Goal: Task Accomplishment & Management: Manage account settings

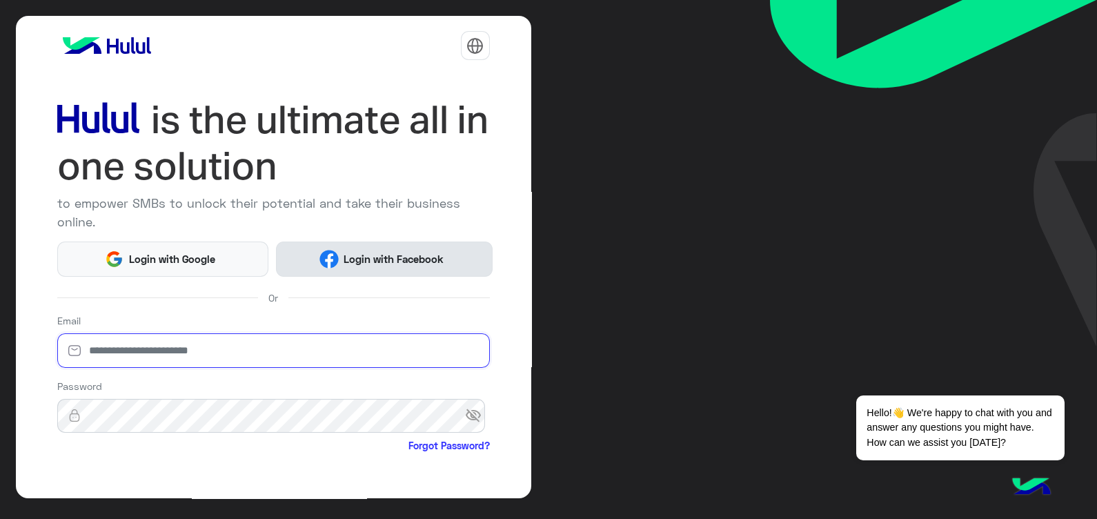
type input "**********"
click at [364, 251] on span "Login with Facebook" at bounding box center [394, 259] width 110 height 16
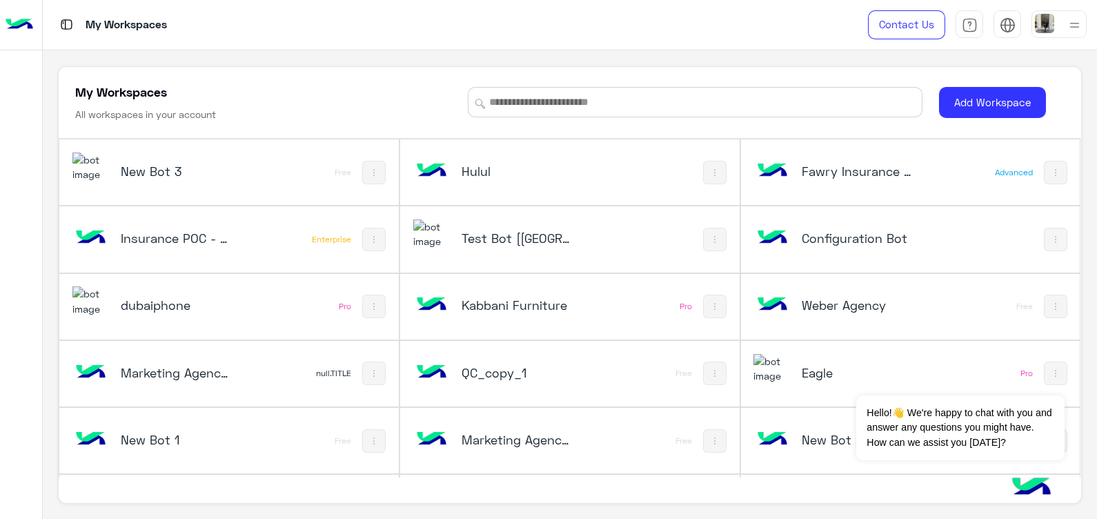
click at [498, 231] on h5 "Test Bot [[GEOGRAPHIC_DATA]]" at bounding box center [517, 238] width 113 height 17
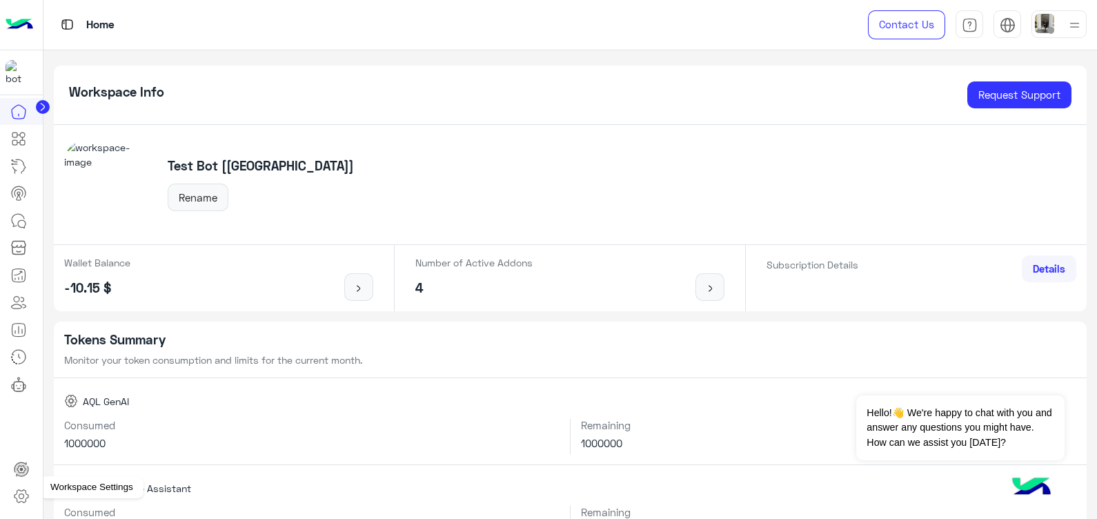
click at [26, 502] on icon at bounding box center [21, 496] width 17 height 17
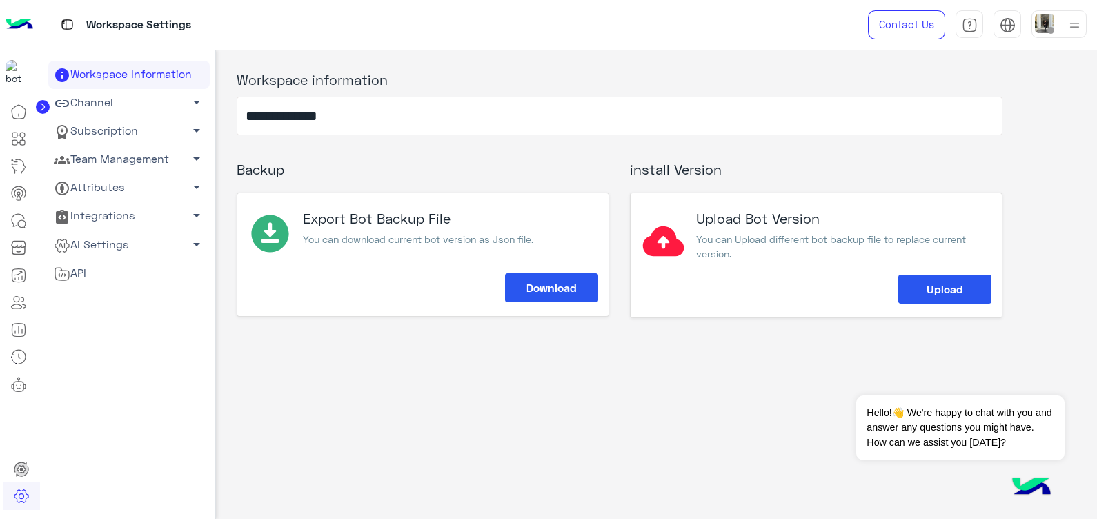
click at [195, 126] on span "arrow_drop_down" at bounding box center [196, 130] width 17 height 17
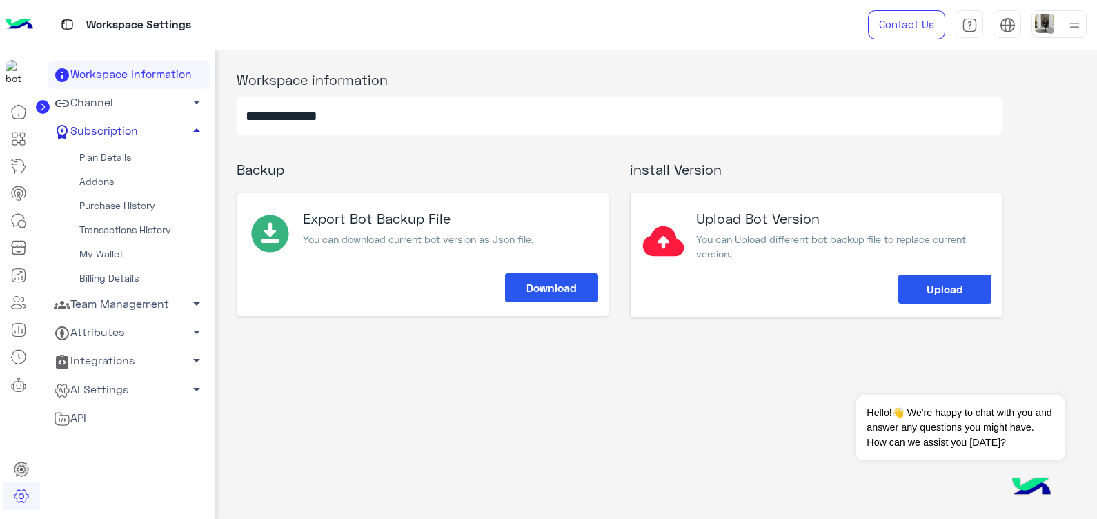
click at [191, 102] on span "arrow_drop_down" at bounding box center [196, 102] width 17 height 17
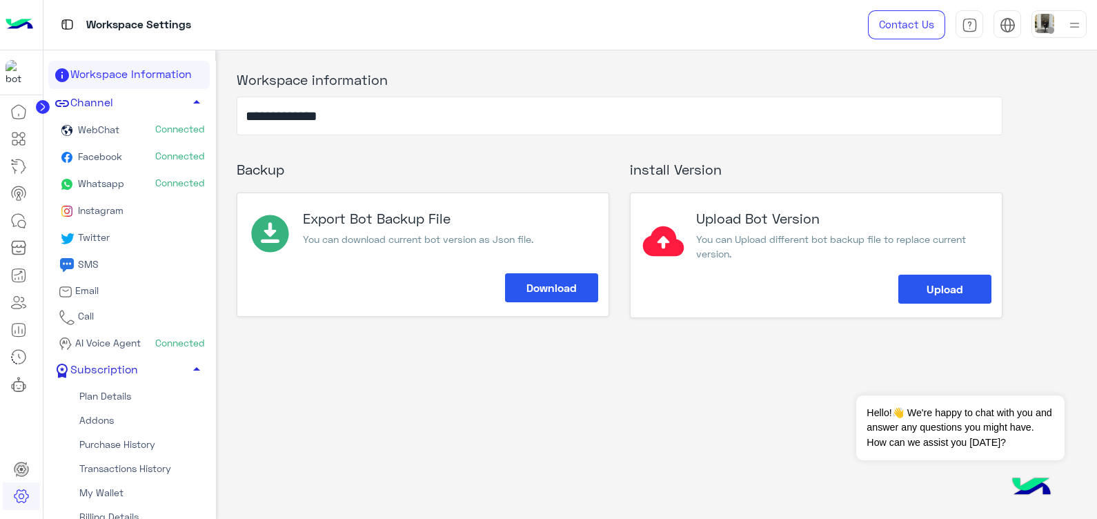
click at [1039, 32] on img at bounding box center [1044, 23] width 19 height 19
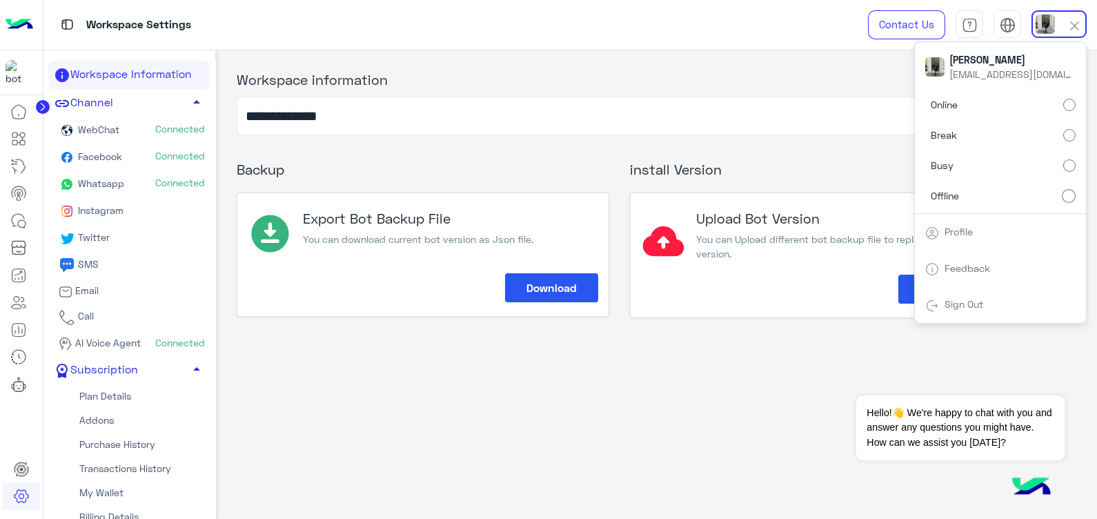
click at [946, 234] on link "Profile" at bounding box center [958, 232] width 28 height 12
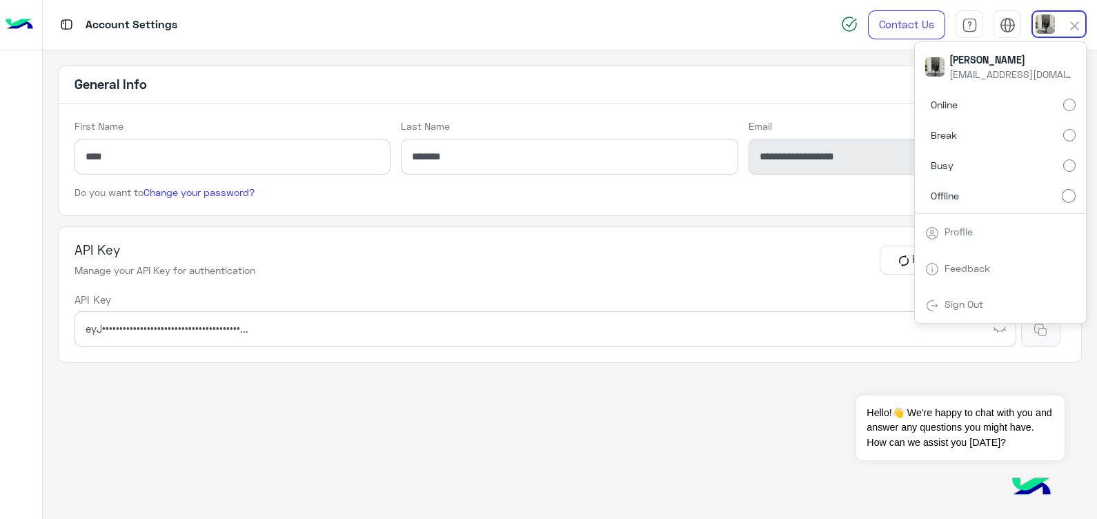
click at [705, 448] on app-account-settings-information "**********" at bounding box center [570, 284] width 1054 height 469
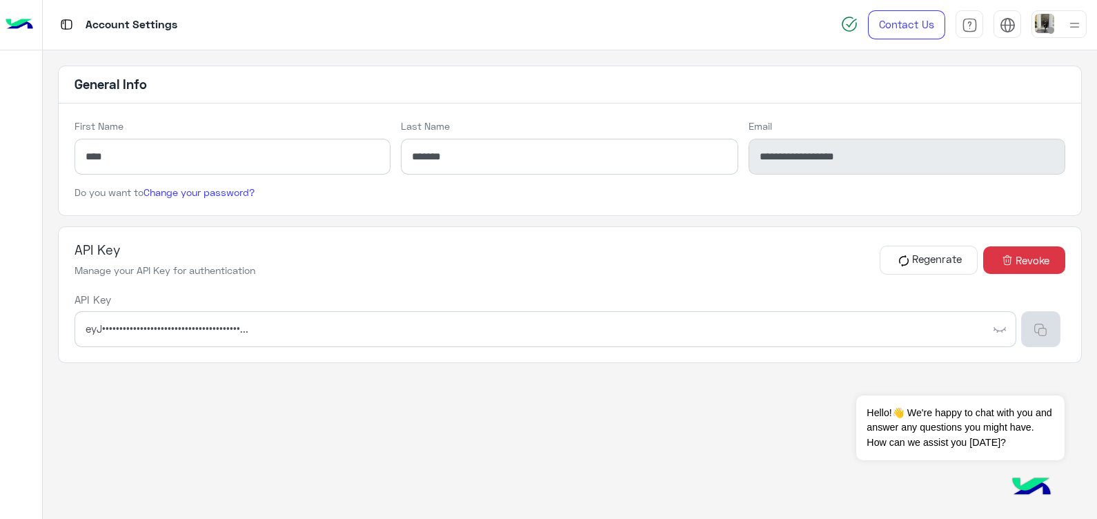
click at [1046, 337] on button "button" at bounding box center [1040, 329] width 39 height 36
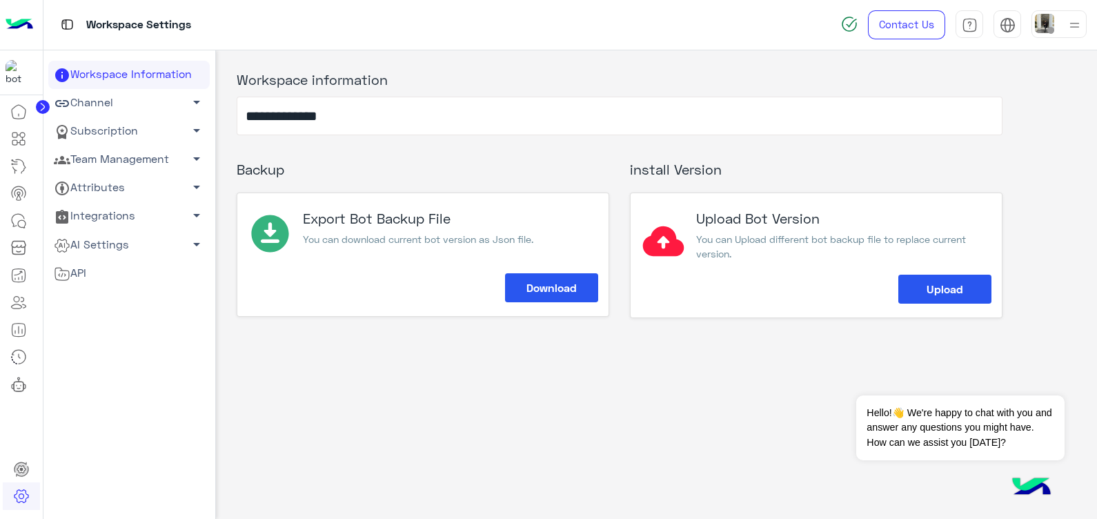
click at [130, 128] on link "Subscription arrow_drop_down" at bounding box center [128, 131] width 161 height 28
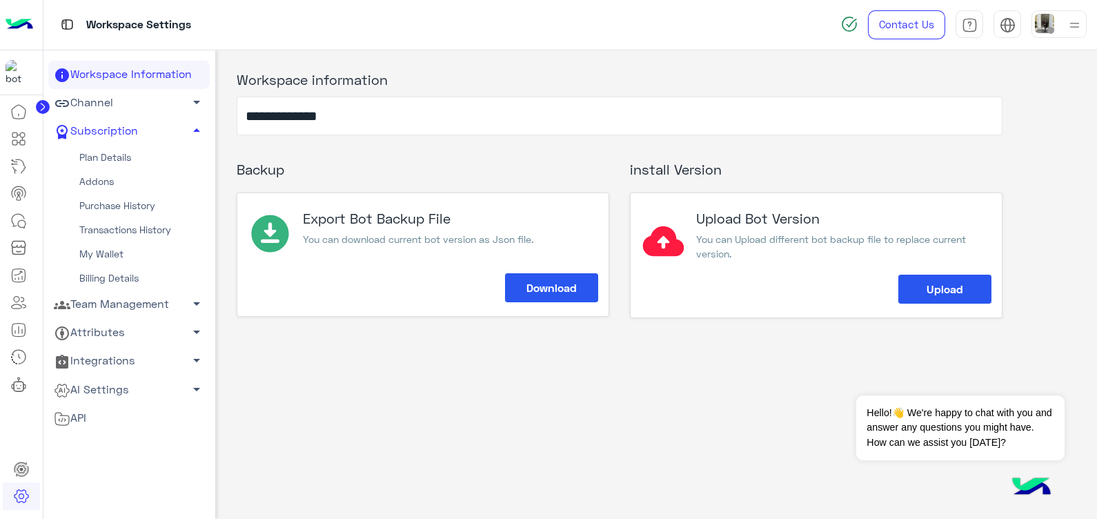
click at [127, 179] on link "Addons" at bounding box center [128, 182] width 161 height 24
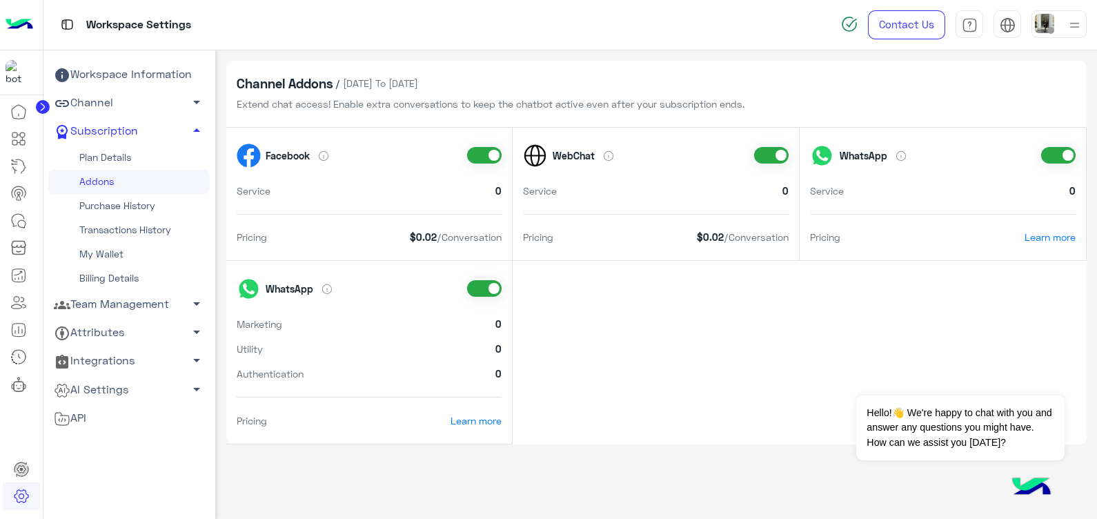
click at [107, 150] on link "Plan Details" at bounding box center [128, 158] width 161 height 24
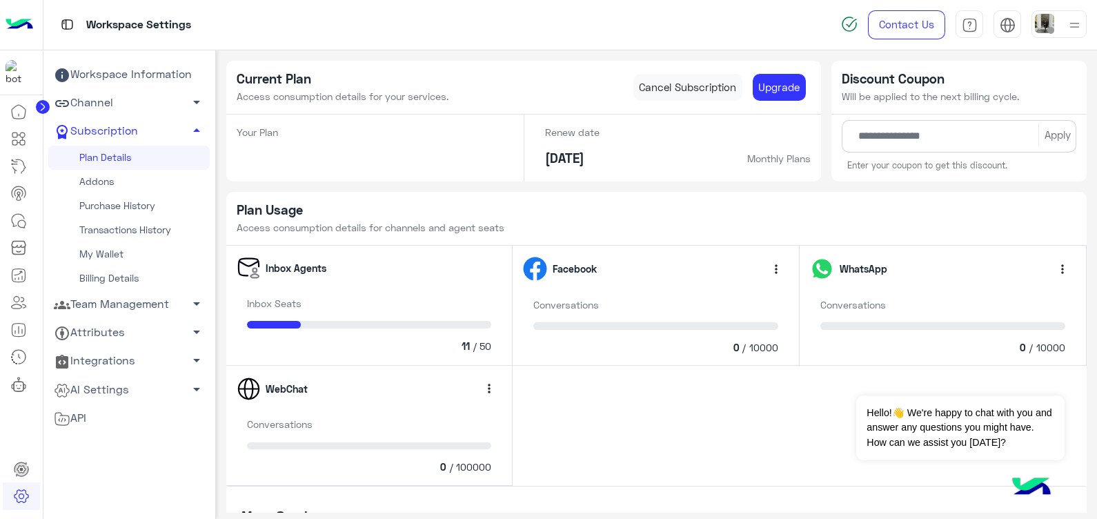
click at [116, 248] on link "My Wallet" at bounding box center [128, 254] width 161 height 24
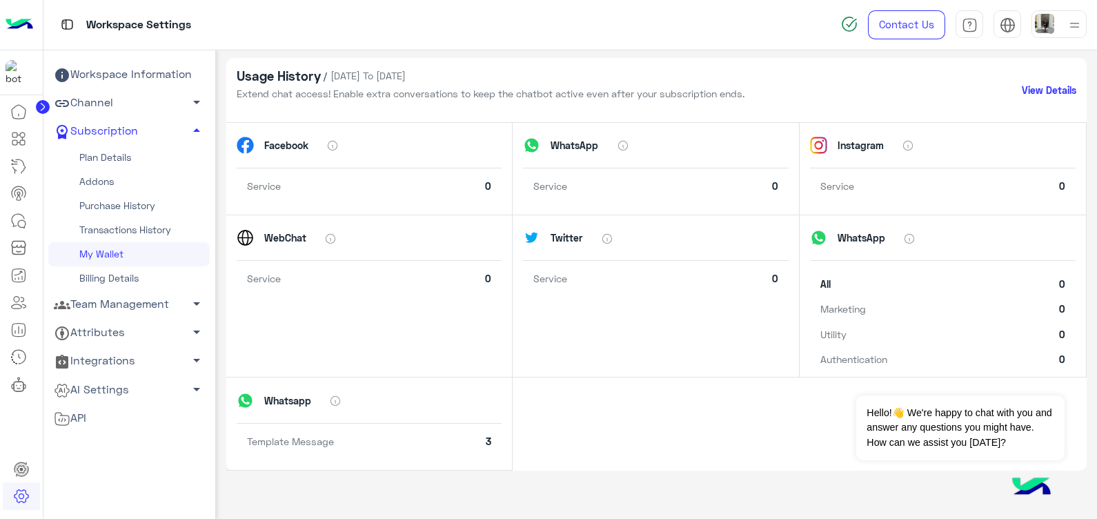
scroll to position [310, 0]
